Goal: Information Seeking & Learning: Understand process/instructions

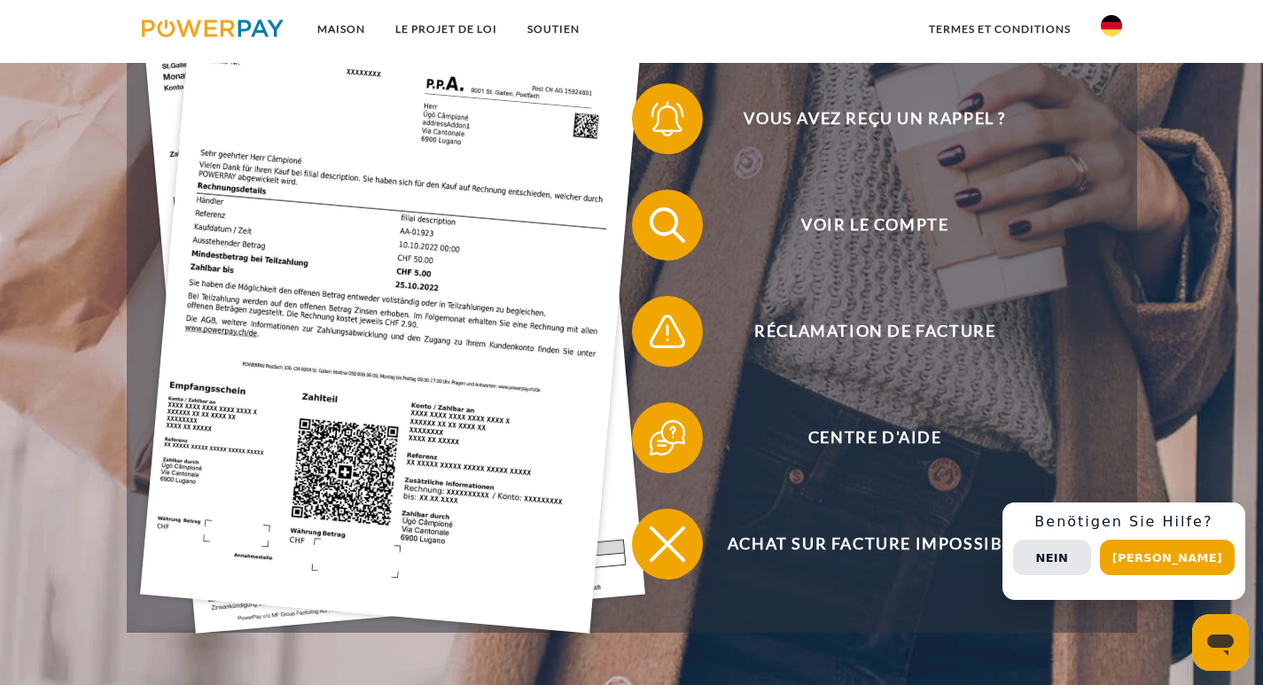
scroll to position [472, 0]
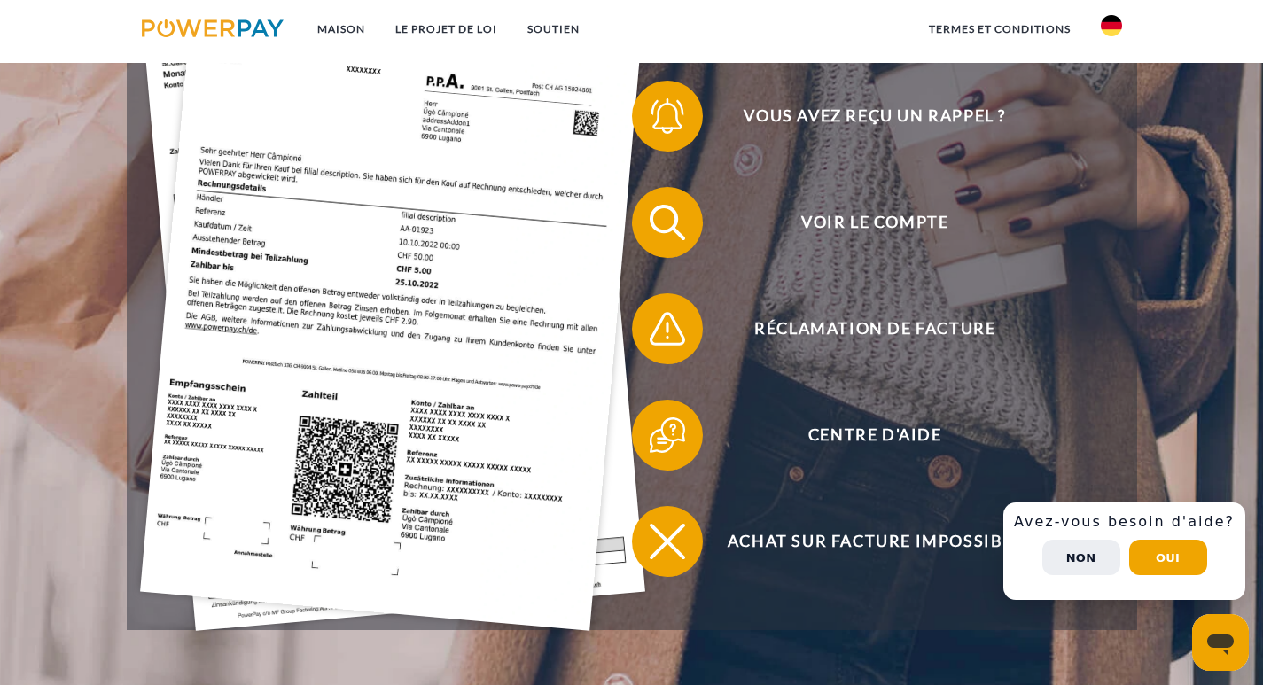
click at [1097, 559] on font "Non" at bounding box center [1082, 557] width 30 height 13
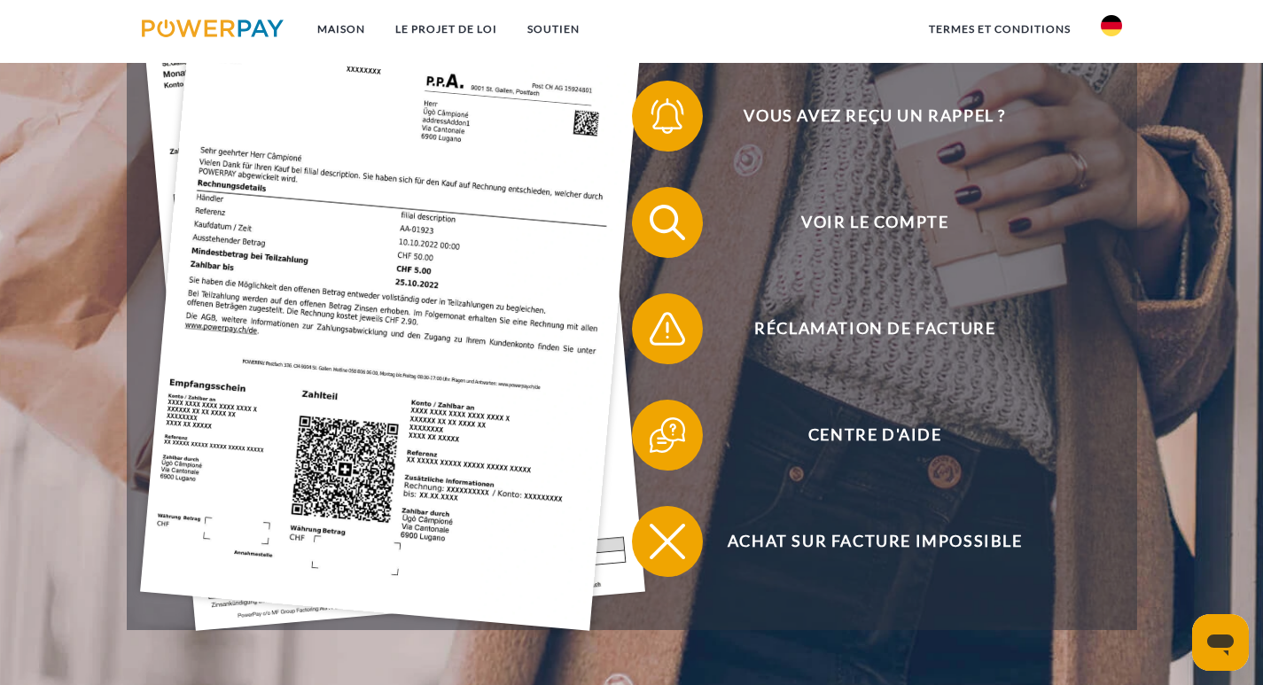
click at [1120, 21] on img at bounding box center [1111, 25] width 21 height 21
click at [1108, 78] on img at bounding box center [1111, 83] width 21 height 21
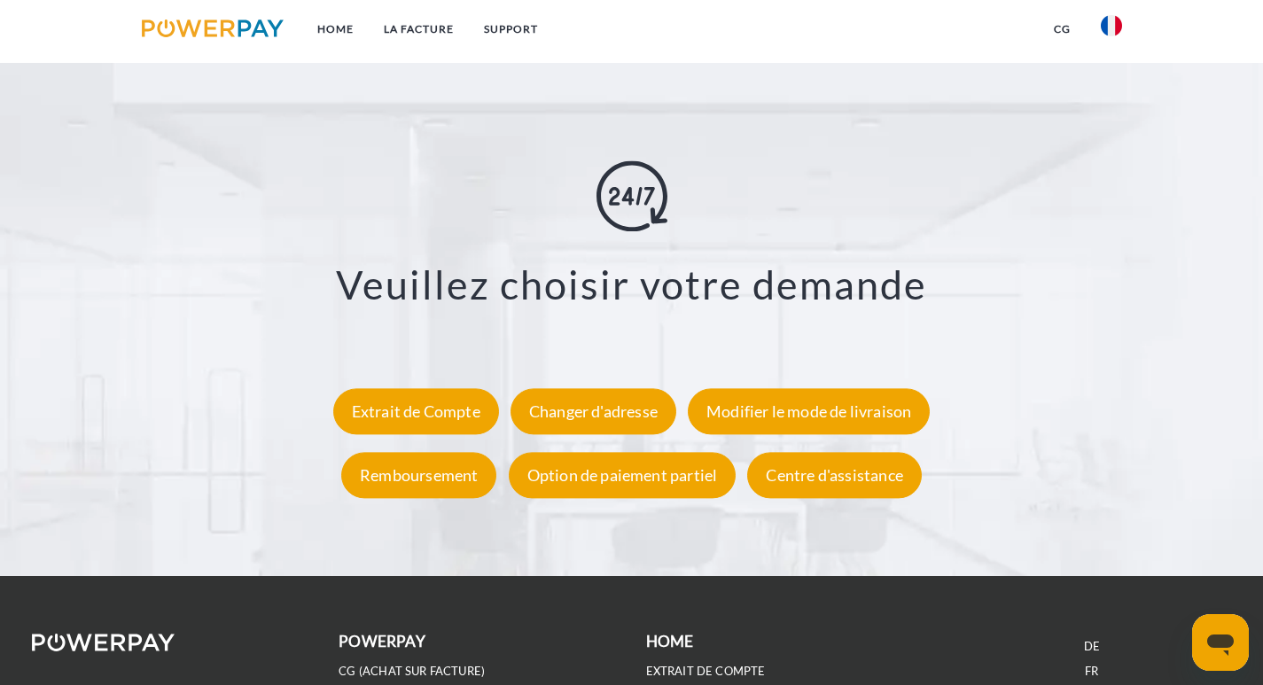
scroll to position [3136, 0]
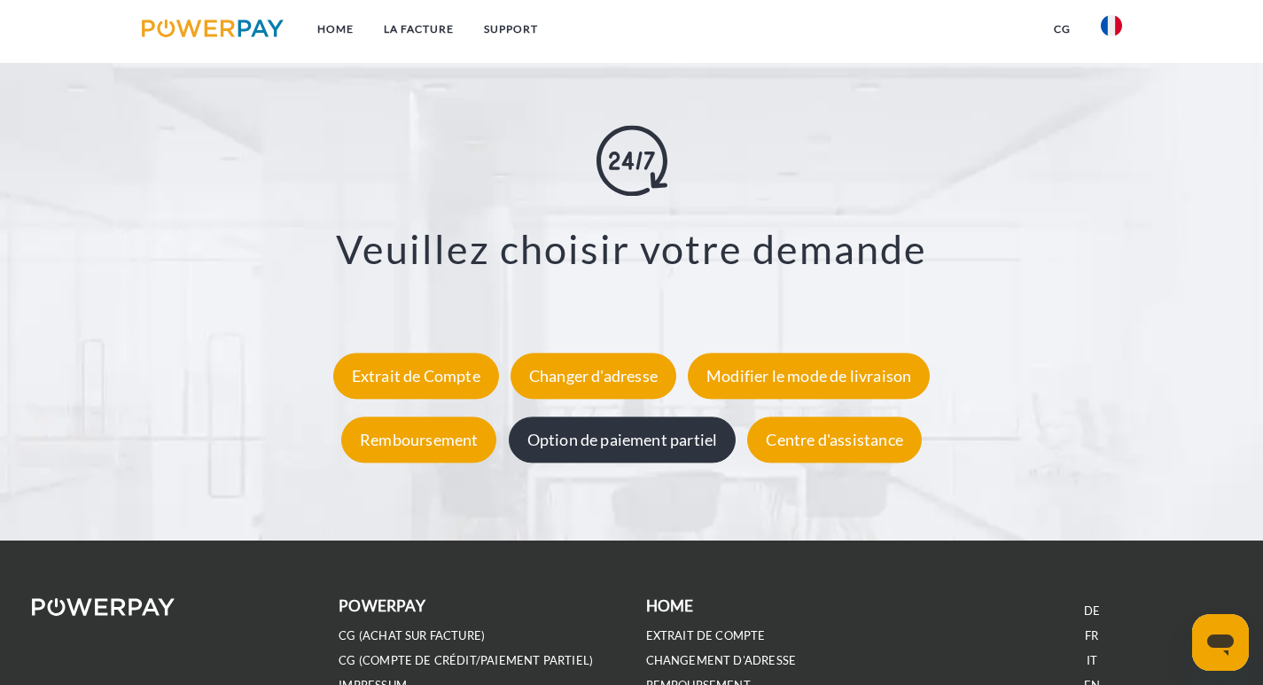
click at [605, 445] on div "Option de paiement partiel" at bounding box center [623, 440] width 228 height 46
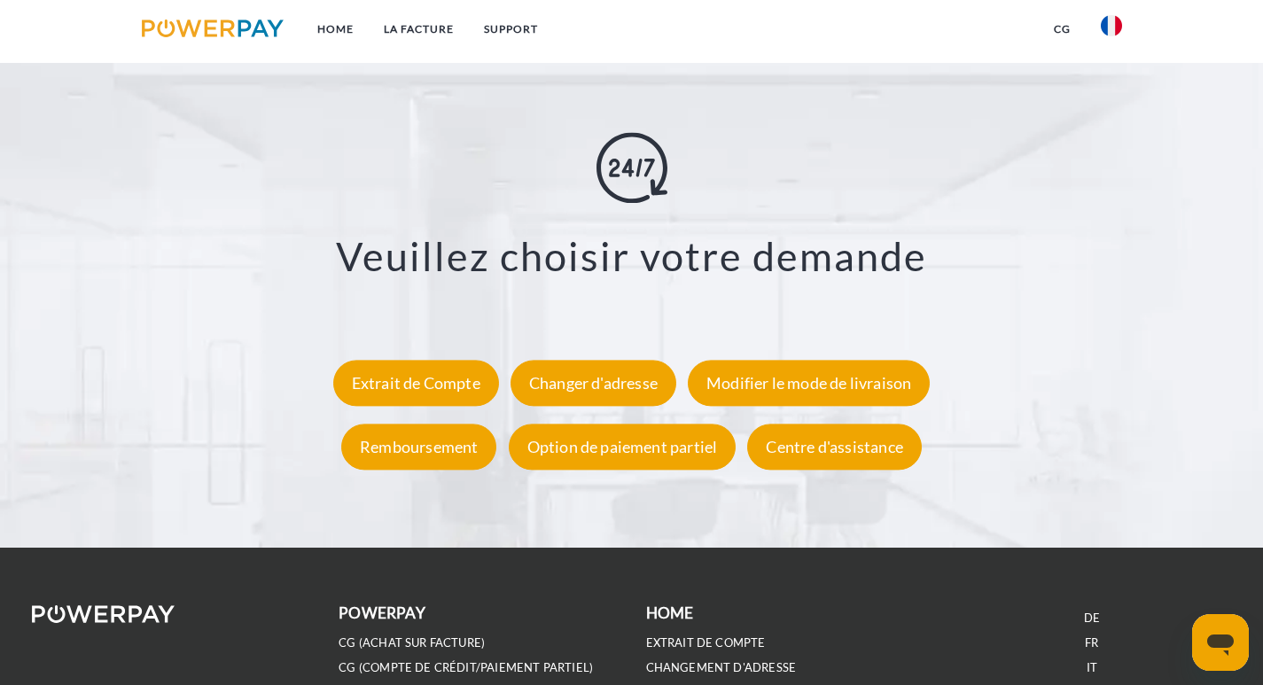
scroll to position [3324, 0]
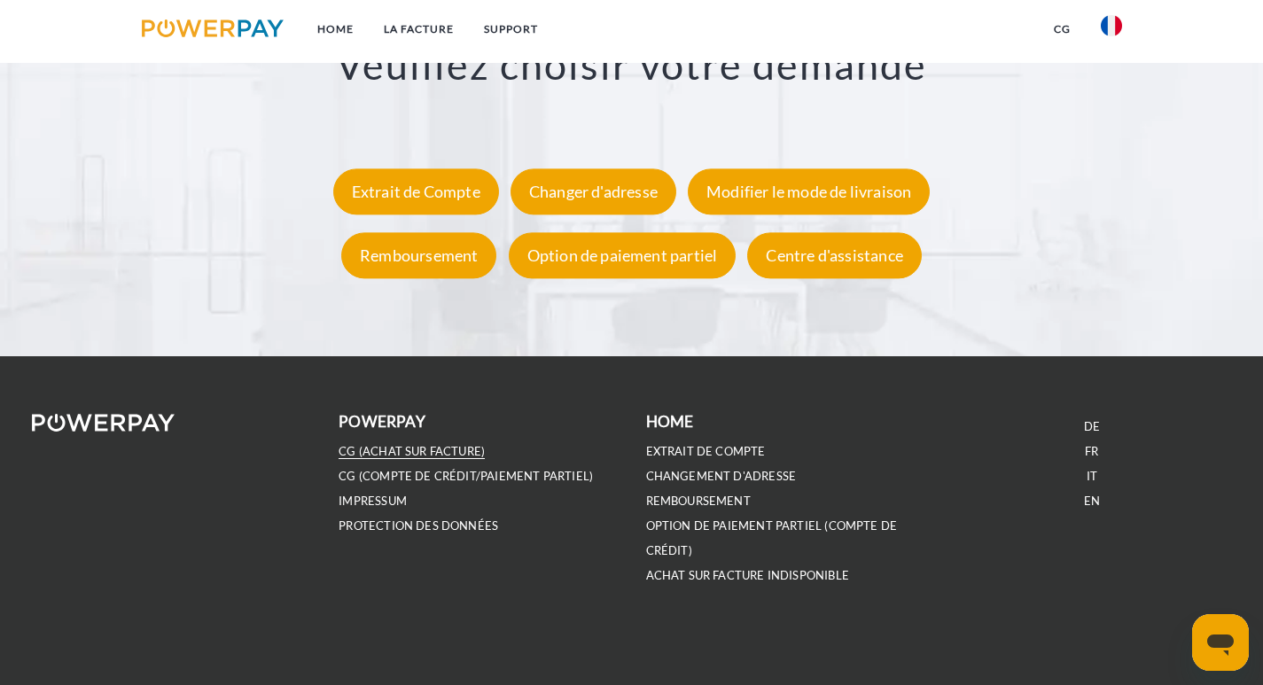
click at [377, 448] on link "CG (achat sur facture)" at bounding box center [412, 451] width 146 height 15
